Goal: Transaction & Acquisition: Subscribe to service/newsletter

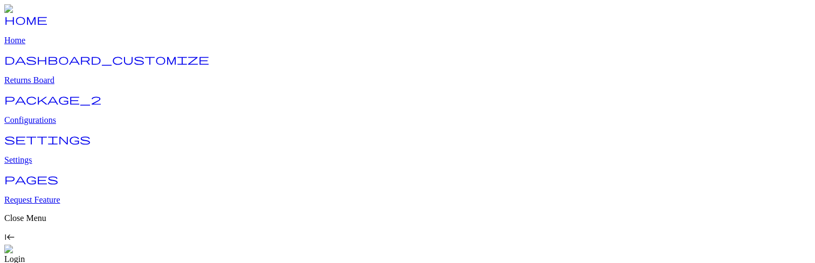
click at [73, 85] on p "Returns Board" at bounding box center [407, 80] width 806 height 10
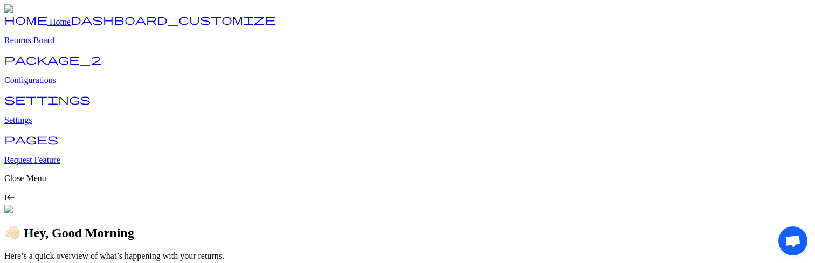
click at [73, 45] on p "Returns Board" at bounding box center [407, 41] width 806 height 10
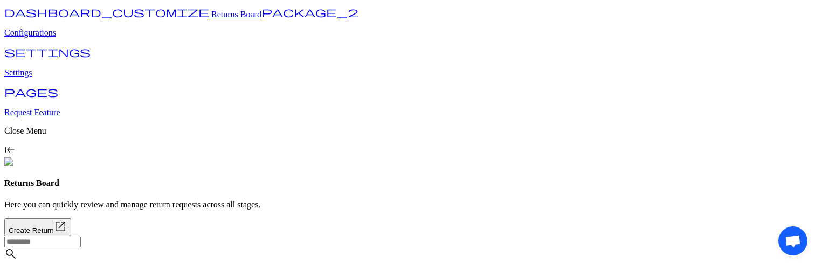
click at [754, 188] on p "View Details" at bounding box center [750, 188] width 39 height 8
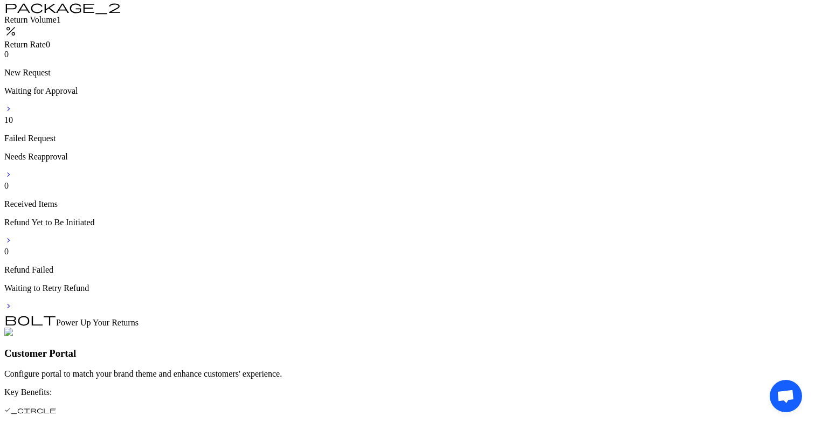
scroll to position [330, 0]
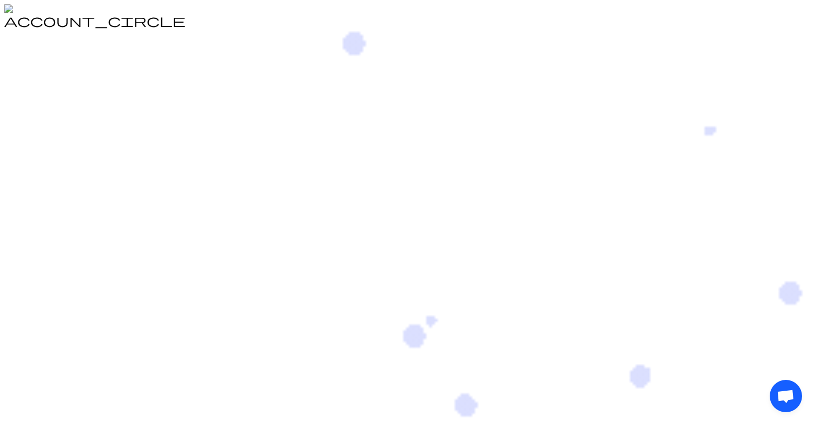
drag, startPoint x: 297, startPoint y: 57, endPoint x: 475, endPoint y: 103, distance: 183.4
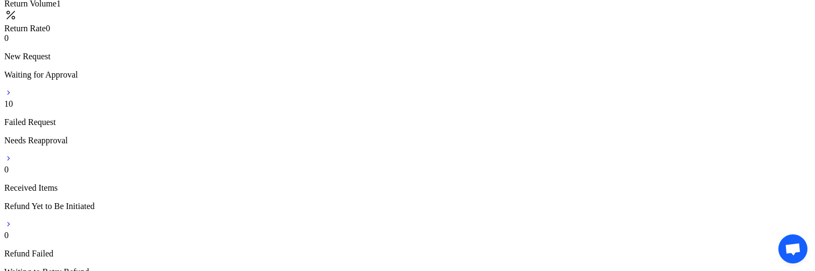
scroll to position [382, 0]
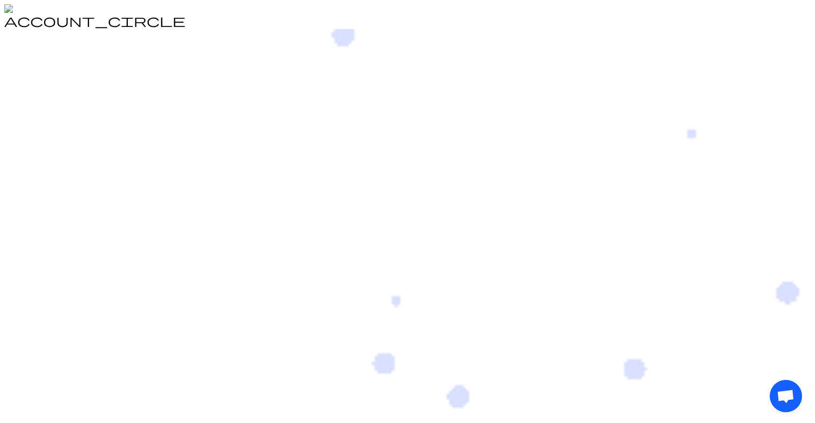
drag, startPoint x: 323, startPoint y: 127, endPoint x: 408, endPoint y: 127, distance: 84.6
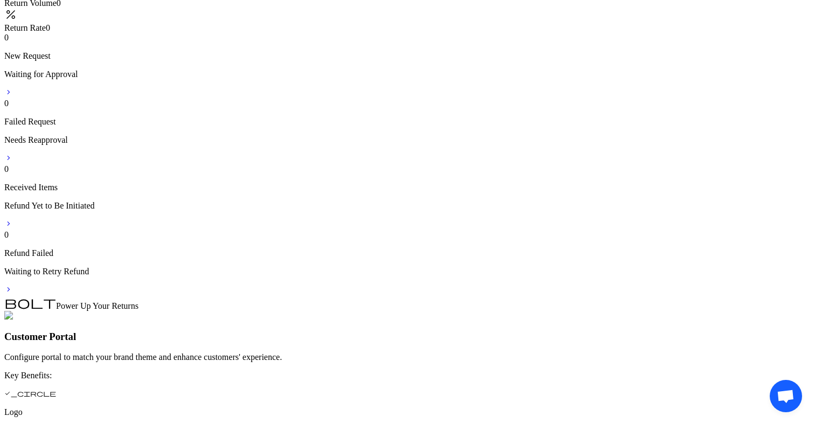
scroll to position [325, 0]
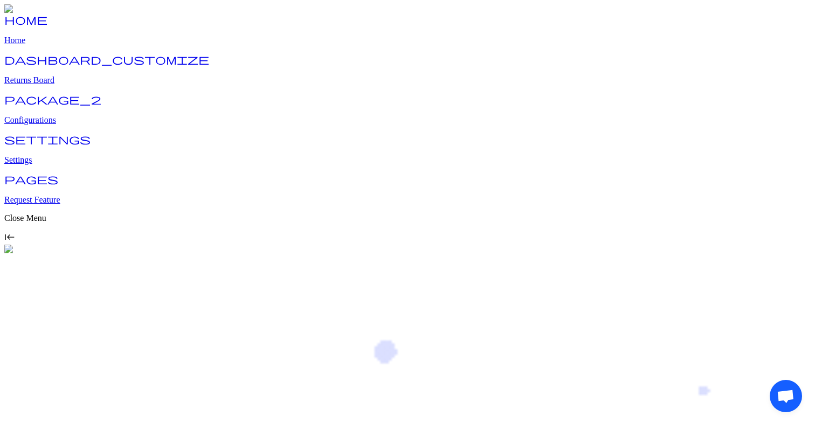
drag, startPoint x: 542, startPoint y: 173, endPoint x: 564, endPoint y: 173, distance: 22.6
drag, startPoint x: 564, startPoint y: 173, endPoint x: 408, endPoint y: 174, distance: 155.2
type input "***"
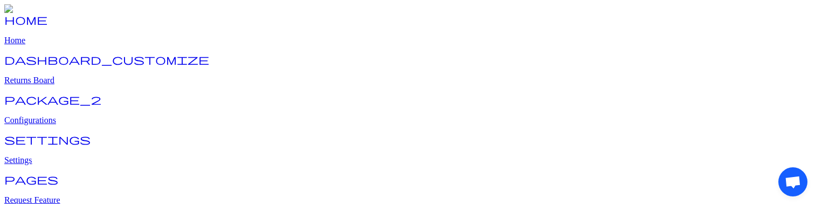
click at [66, 45] on link "home Home" at bounding box center [407, 31] width 806 height 28
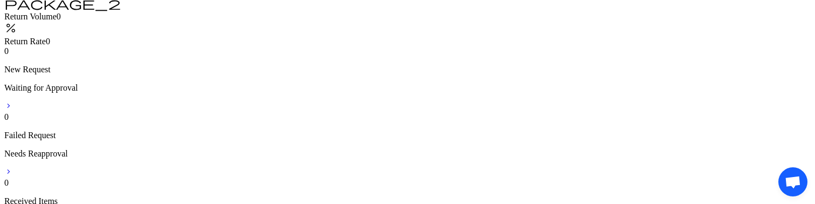
scroll to position [330, 0]
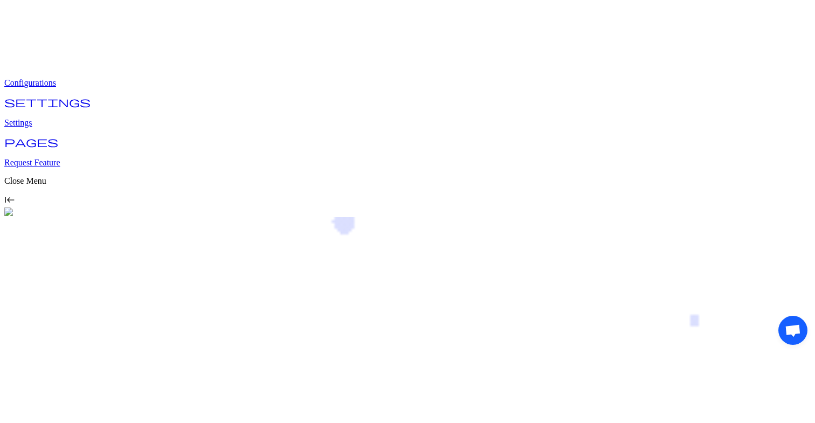
scroll to position [43, 0]
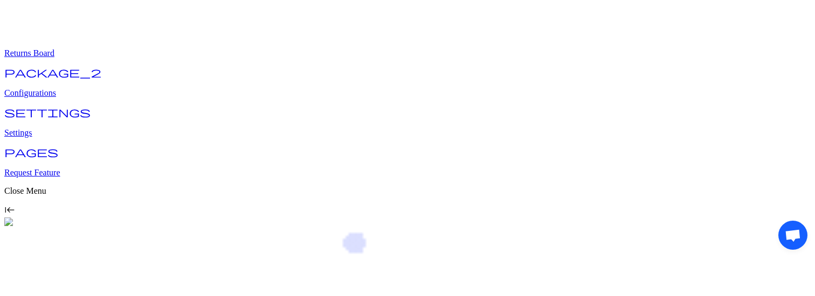
scroll to position [115, 0]
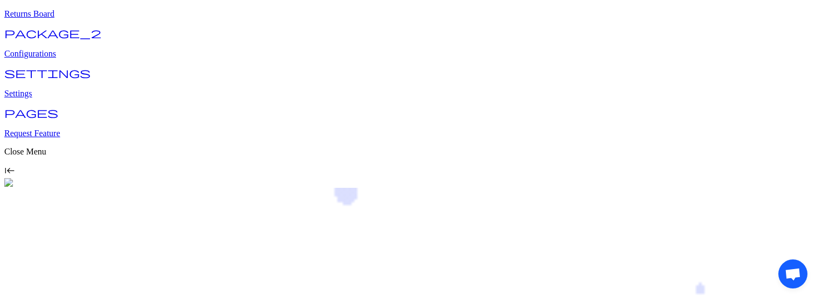
scroll to position [68, 0]
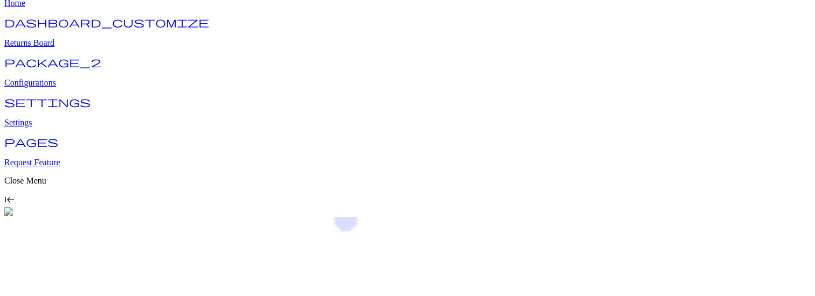
scroll to position [87, 0]
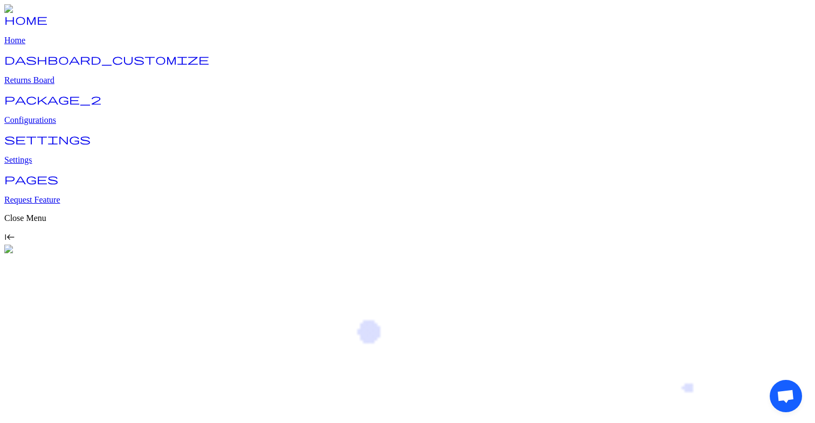
type input "***"
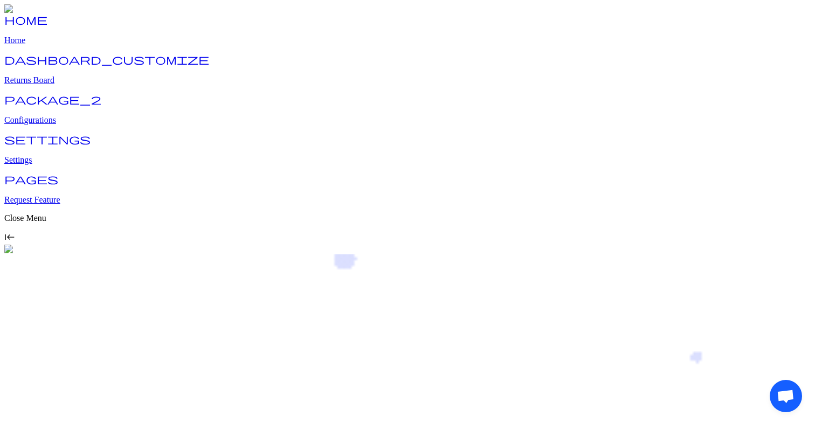
drag, startPoint x: 376, startPoint y: 40, endPoint x: 421, endPoint y: 39, distance: 45.3
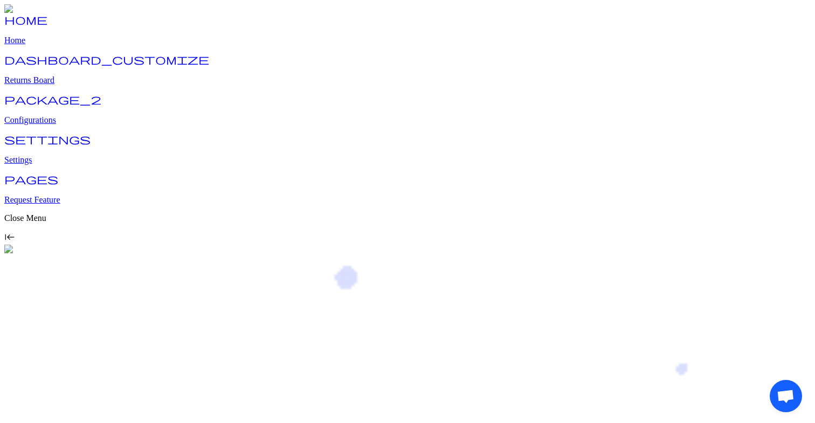
click at [45, 45] on link "home Home" at bounding box center [407, 31] width 806 height 28
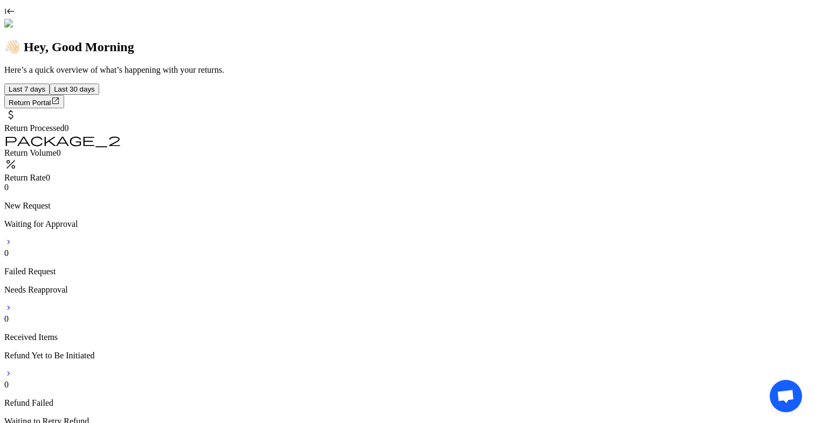
scroll to position [190, 0]
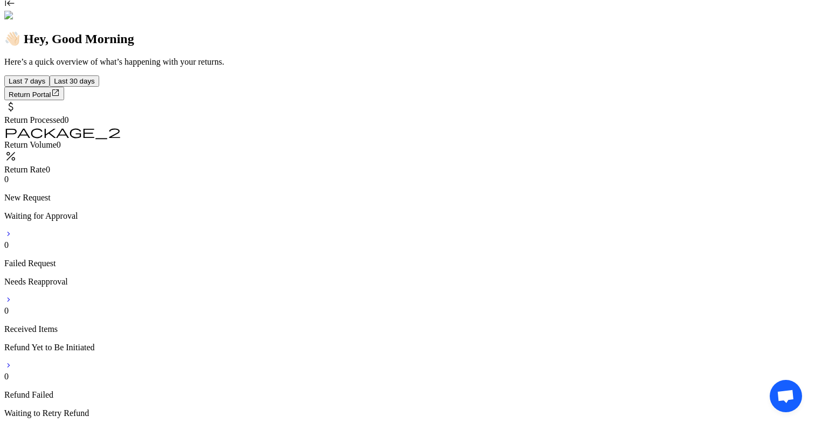
scroll to position [238, 0]
